Goal: Information Seeking & Learning: Check status

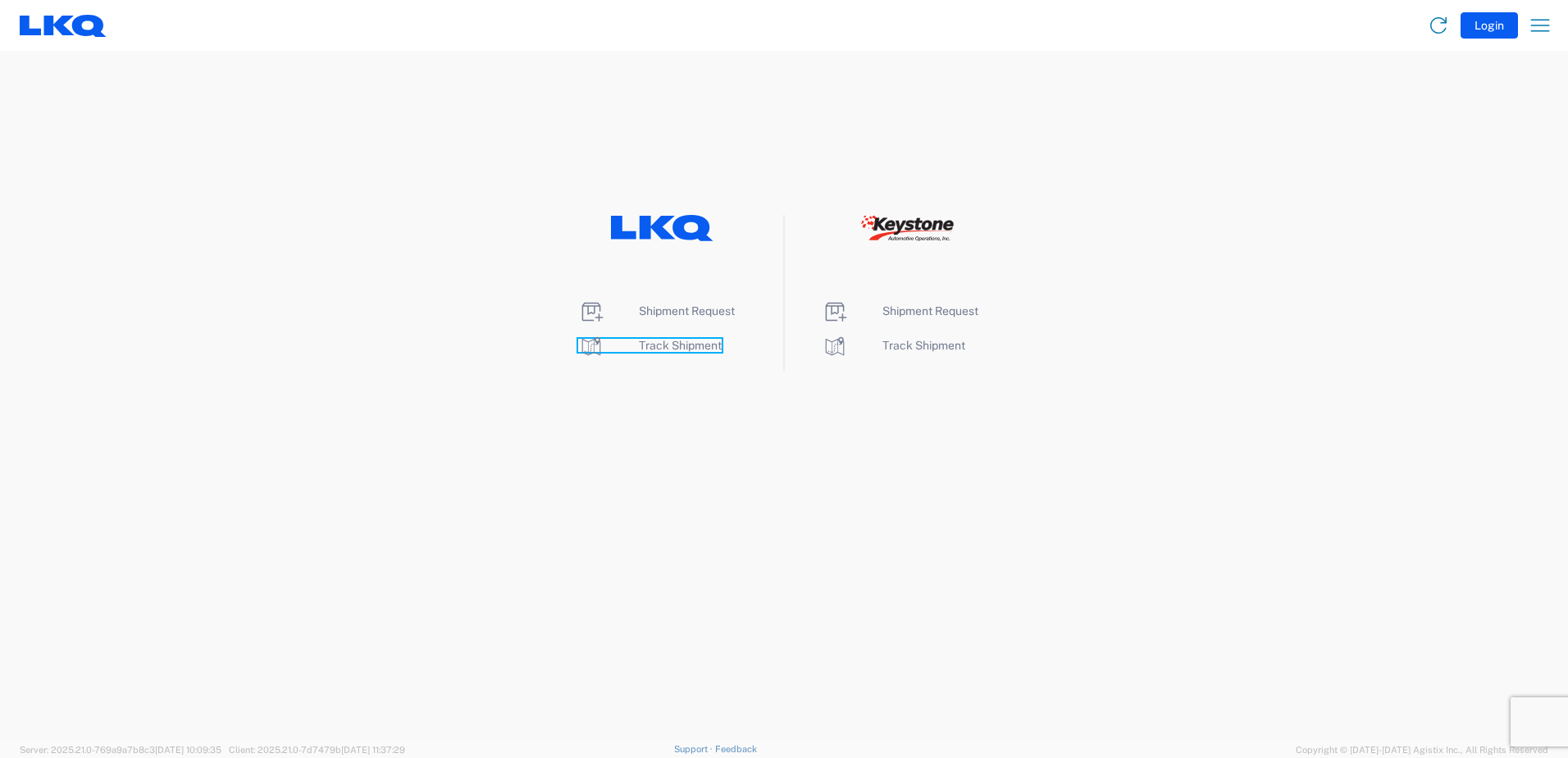
drag, startPoint x: 677, startPoint y: 350, endPoint x: 671, endPoint y: 358, distance: 10.0
click at [677, 350] on span "Track Shipment" at bounding box center [680, 345] width 83 height 13
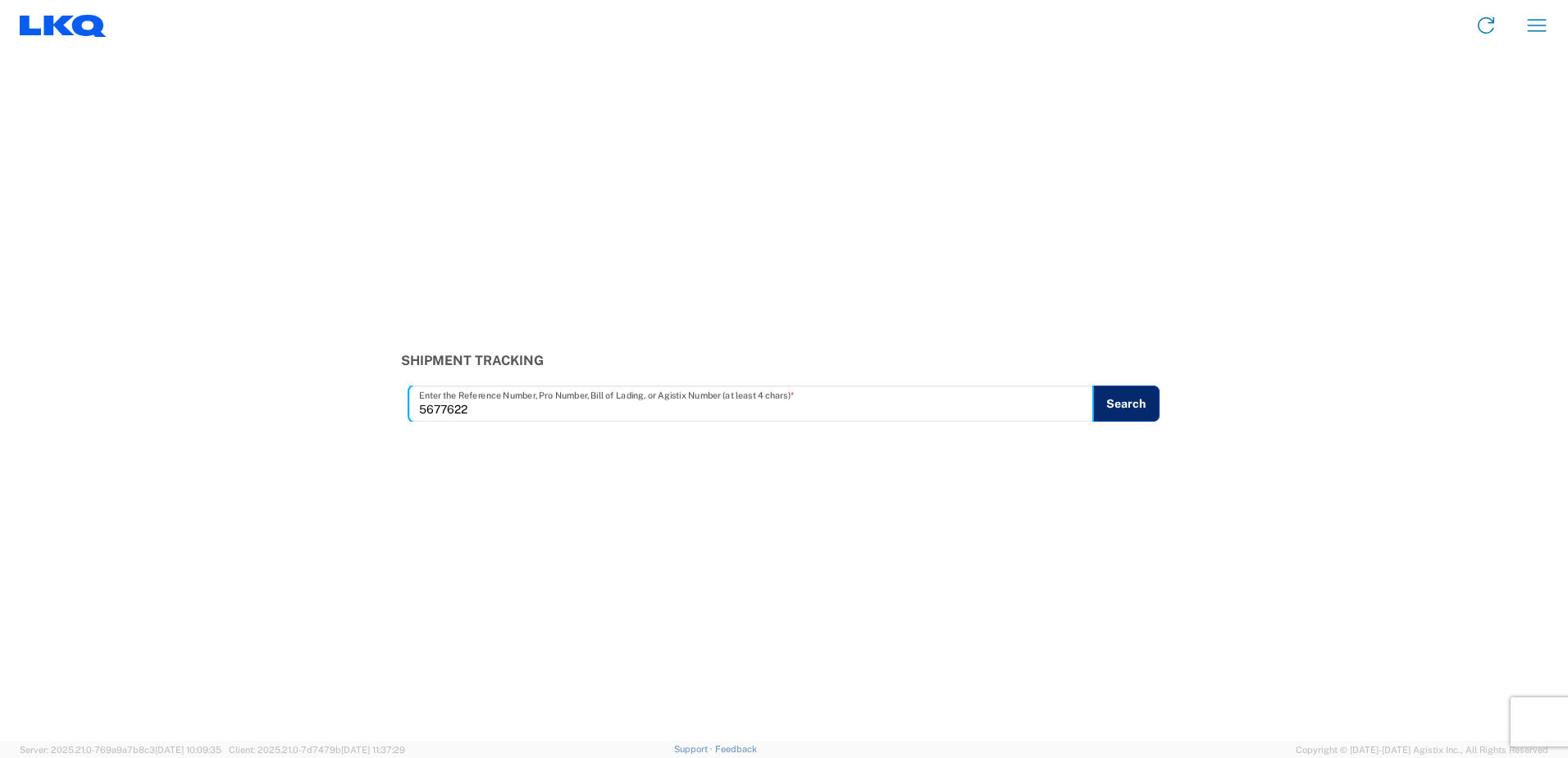
click at [1153, 402] on button "Search" at bounding box center [1126, 403] width 68 height 36
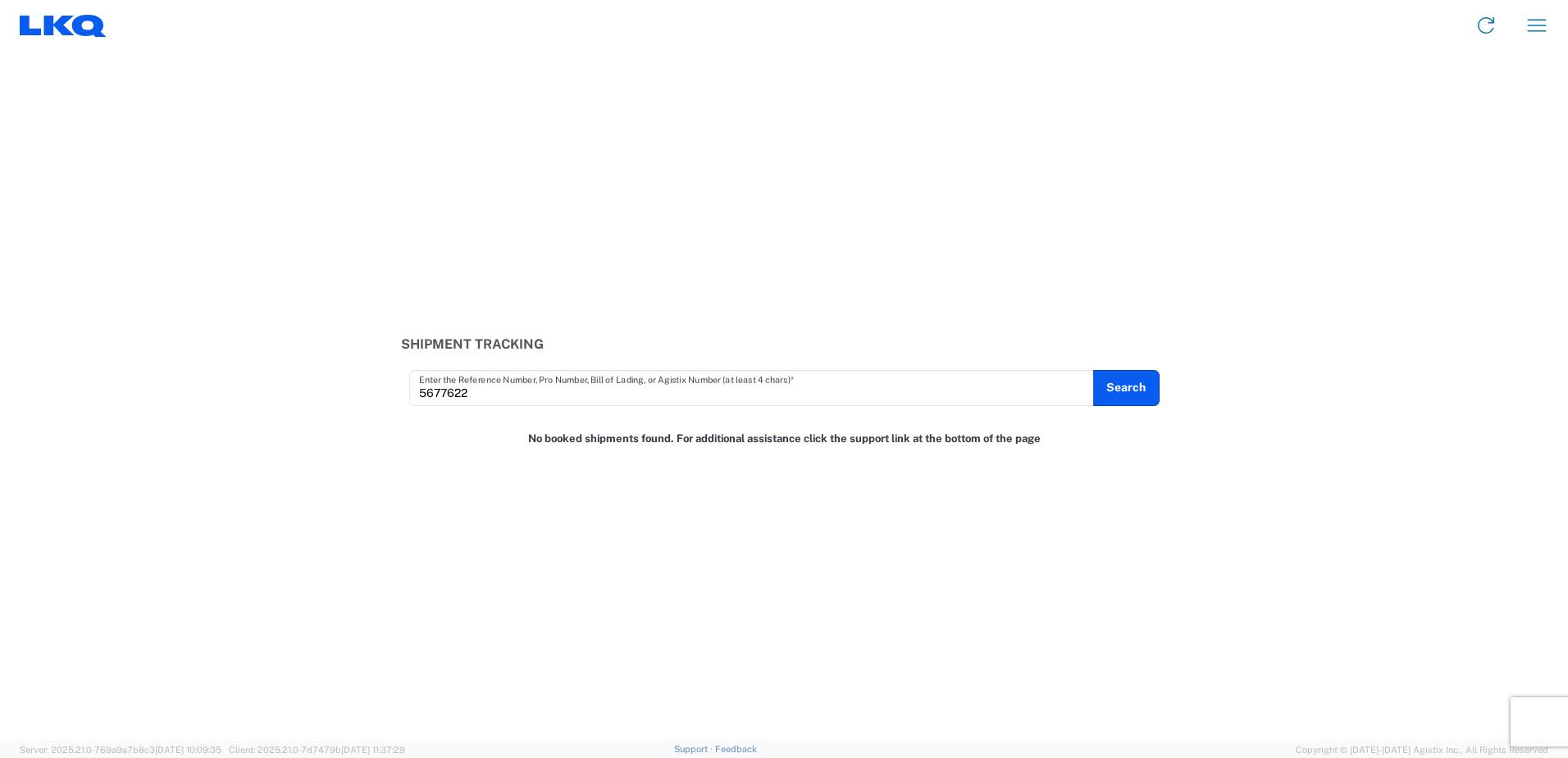
click at [504, 402] on input "5677622" at bounding box center [751, 387] width 665 height 29
drag, startPoint x: 504, startPoint y: 402, endPoint x: -3, endPoint y: 299, distance: 517.4
click at [0, 299] on html "Home Shipment request Shipment tracking Shipment Tracking 5677622 Enter the Ref…" at bounding box center [784, 379] width 1568 height 758
click at [1124, 405] on button "Search" at bounding box center [1126, 387] width 68 height 36
click at [1119, 385] on button "Search" at bounding box center [1126, 387] width 68 height 36
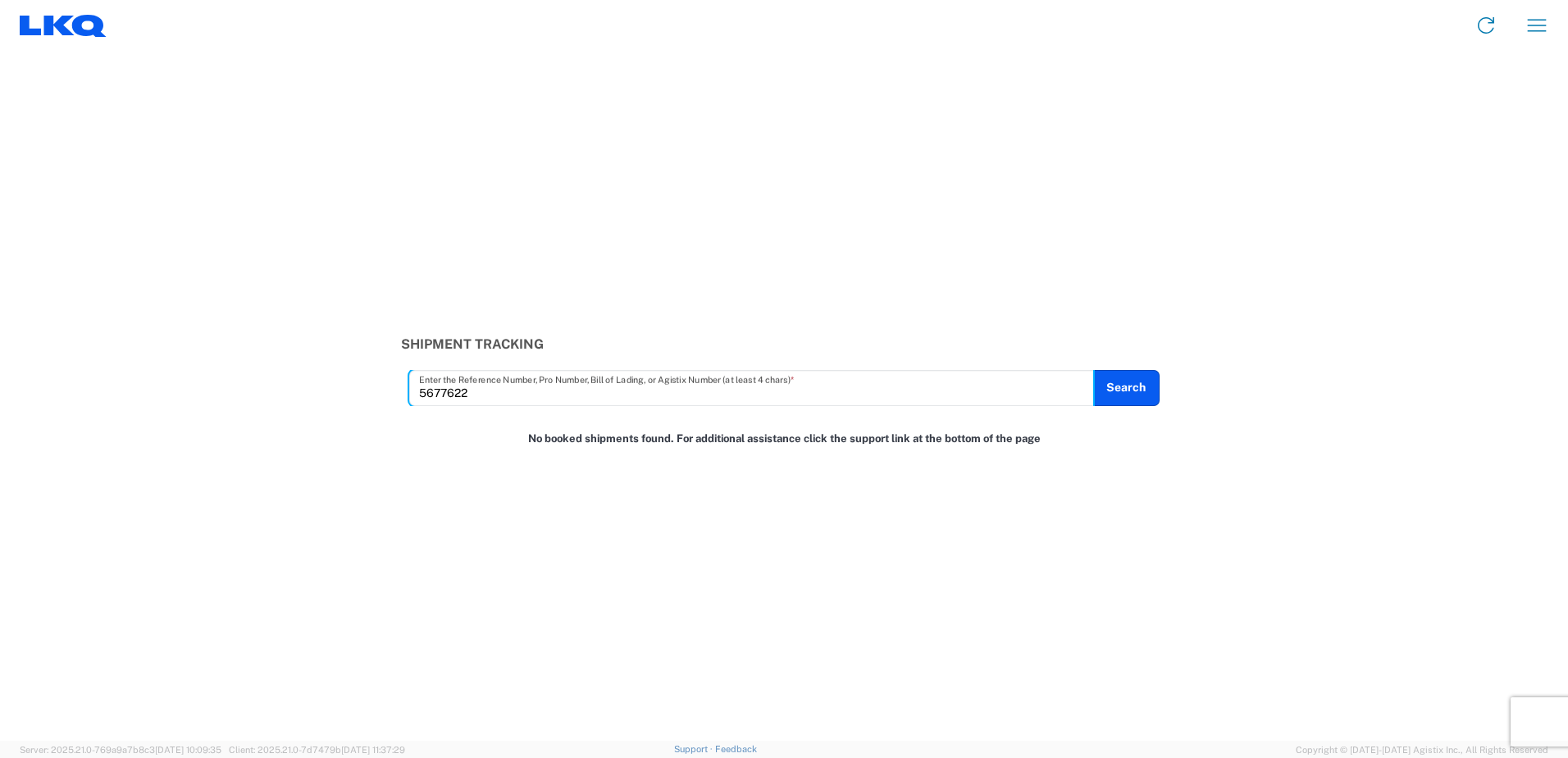
drag, startPoint x: 492, startPoint y: 394, endPoint x: 295, endPoint y: 402, distance: 197.2
click at [295, 402] on div "Shipment Tracking 5677622 Enter the Reference Number, Pro Number, Bill of Ladin…" at bounding box center [784, 371] width 1568 height 68
click at [1145, 392] on button "Search" at bounding box center [1126, 387] width 68 height 36
drag, startPoint x: 482, startPoint y: 396, endPoint x: 260, endPoint y: 395, distance: 222.0
click at [259, 395] on div "Shipment Tracking 5677622 Enter the Reference Number, Pro Number, Bill of Ladin…" at bounding box center [784, 371] width 1568 height 68
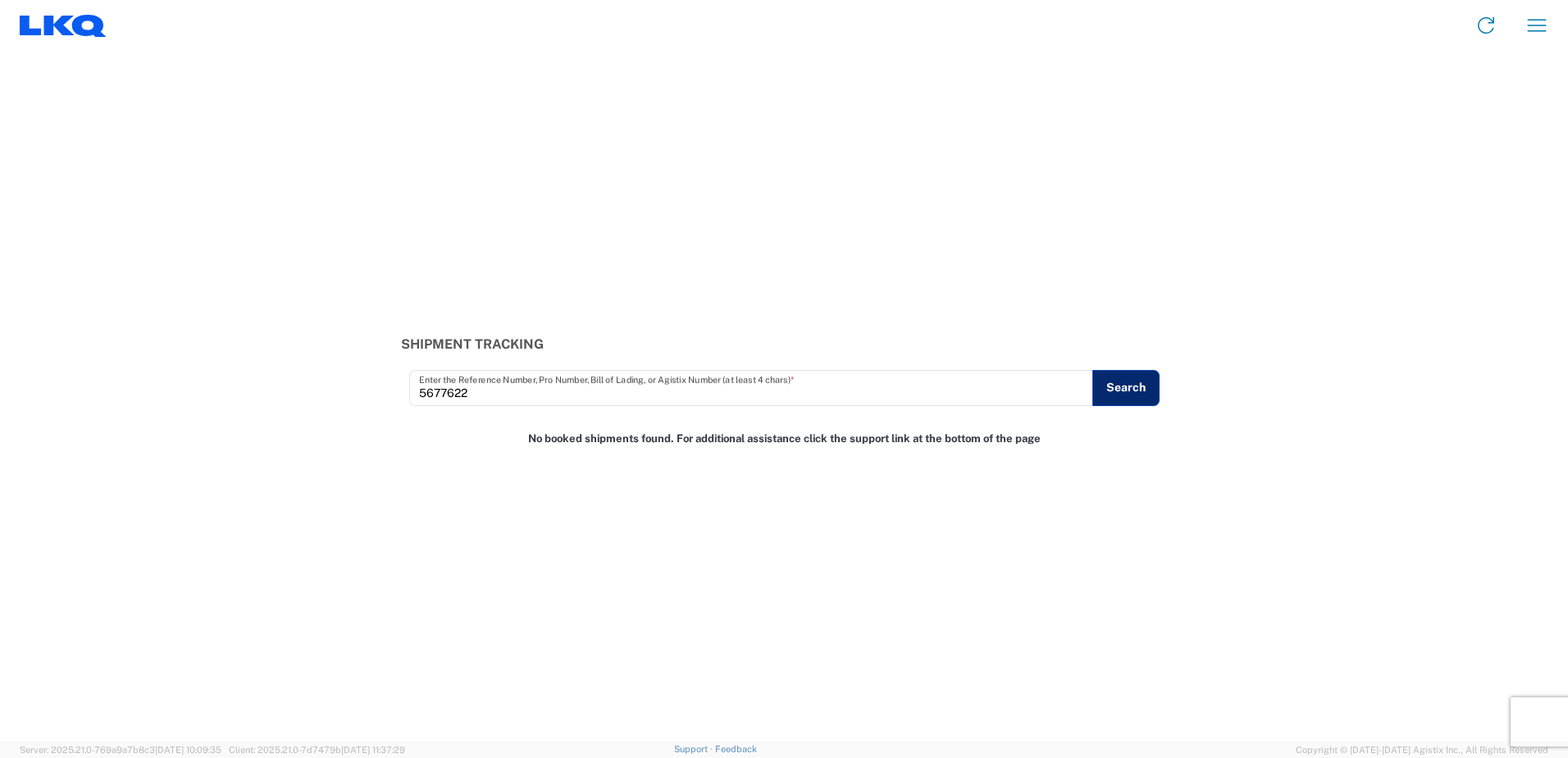
click at [1137, 385] on button "Search" at bounding box center [1126, 387] width 68 height 36
click at [1134, 393] on button "Search" at bounding box center [1126, 387] width 68 height 36
drag, startPoint x: 569, startPoint y: 392, endPoint x: 180, endPoint y: 406, distance: 389.3
click at [180, 406] on div "Shipment Tracking 5677622 Enter the Reference Number, Pro Number, Bill of Ladin…" at bounding box center [784, 396] width 1568 height 690
type input "5677622"
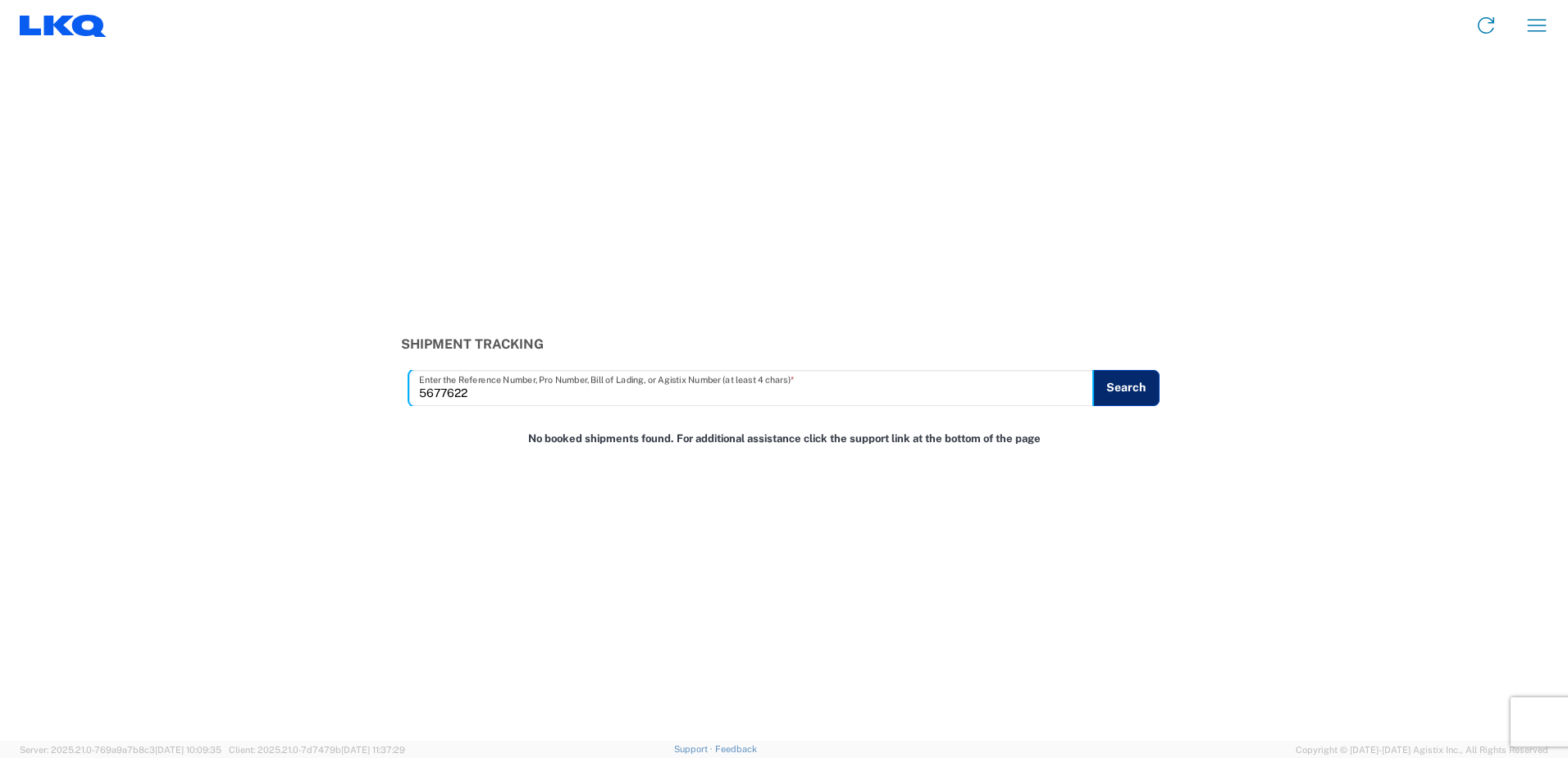
click at [1155, 400] on button "Search" at bounding box center [1126, 387] width 68 height 36
click at [848, 756] on agx-app-version "Server: 2025.21.0-769a9a7b8c3 [DATE] 10:09:35 Client: 2025.21.0-7d7479b [DATE] …" at bounding box center [784, 750] width 1568 height 17
click at [1111, 141] on div "Shipment Tracking 5677622 Enter the Reference Number, Pro Number, Bill of Ladin…" at bounding box center [784, 396] width 1568 height 690
